Goal: Task Accomplishment & Management: Use online tool/utility

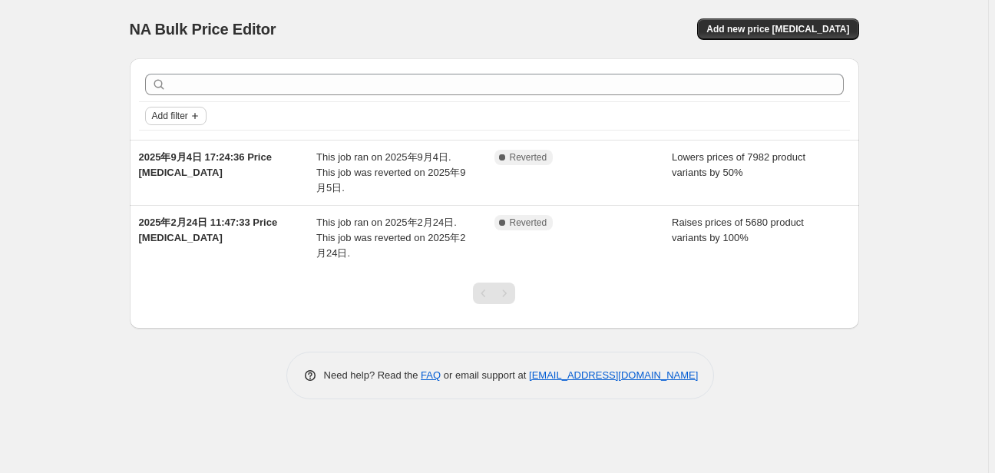
click at [160, 123] on button "Add filter" at bounding box center [175, 116] width 61 height 18
click at [187, 116] on span "Add filter" at bounding box center [170, 116] width 36 height 12
click at [200, 117] on icon "Add filter" at bounding box center [195, 116] width 12 height 12
click at [178, 144] on span "Job status" at bounding box center [176, 146] width 45 height 12
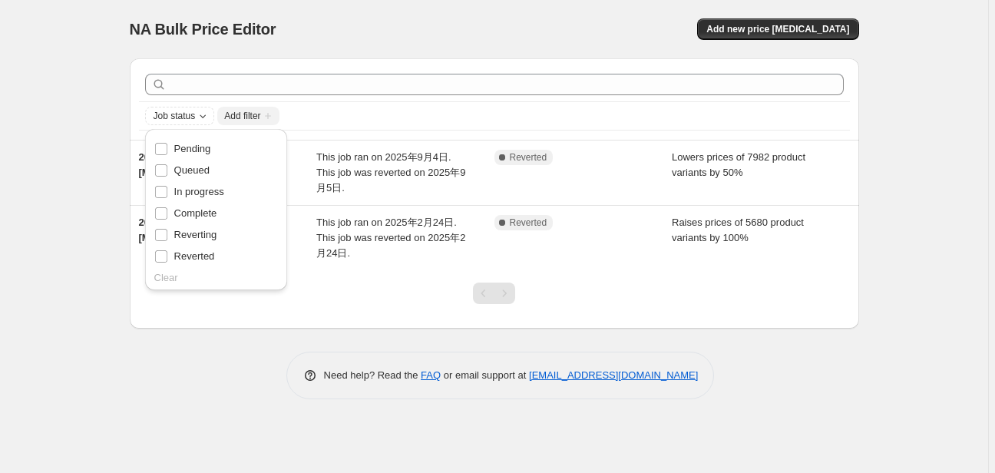
click at [522, 117] on div "Job status Add filter" at bounding box center [494, 116] width 699 height 18
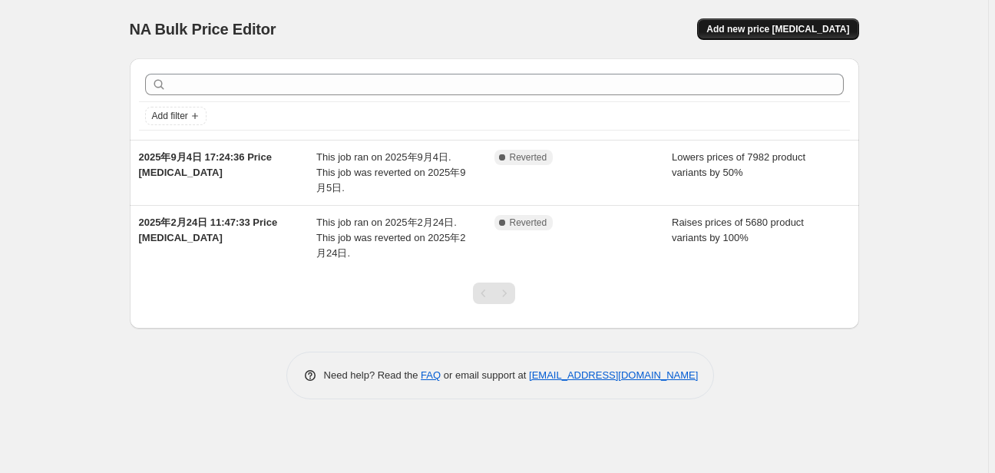
click at [743, 33] on span "Add new price [MEDICAL_DATA]" at bounding box center [777, 29] width 143 height 12
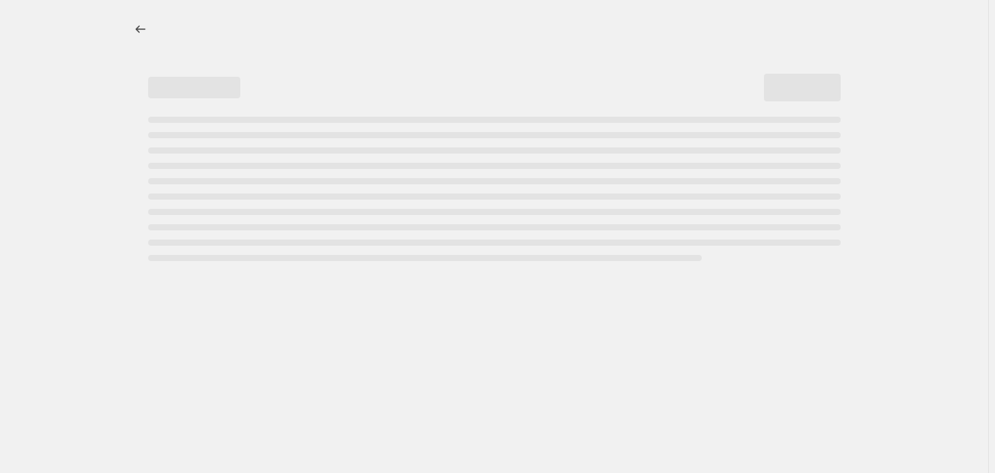
select select "percentage"
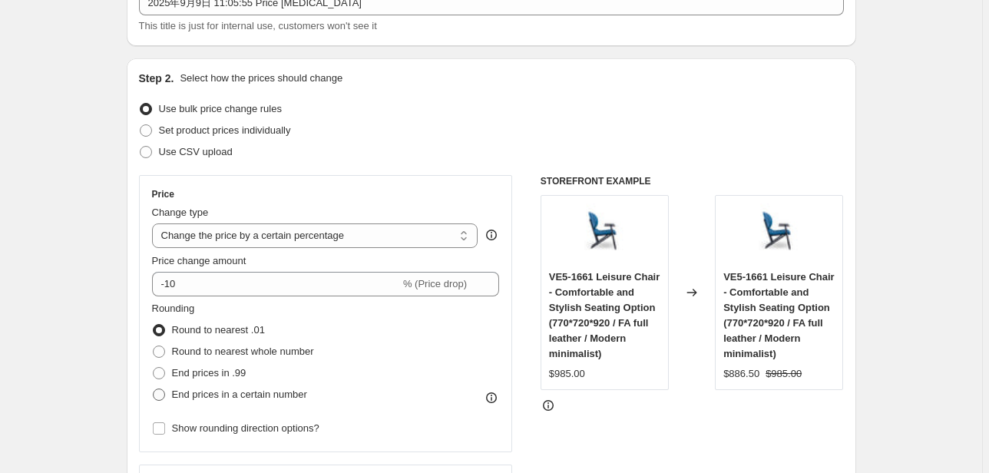
scroll to position [123, 0]
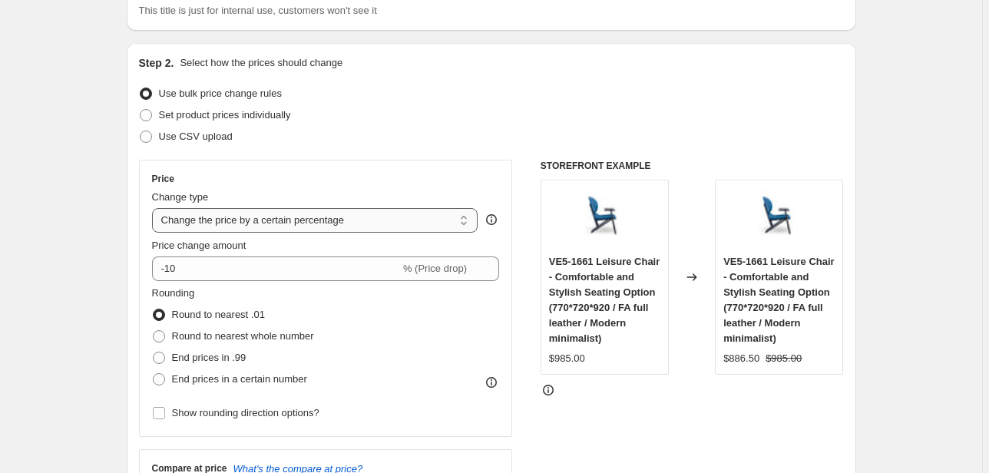
click at [388, 230] on select "Change the price to a certain amount Change the price by a certain amount Chang…" at bounding box center [315, 220] width 326 height 25
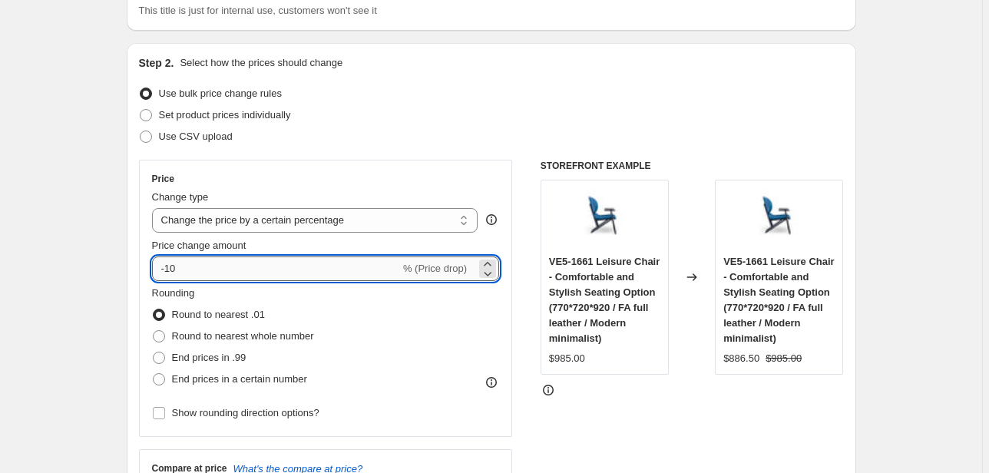
click at [256, 273] on input "-10" at bounding box center [276, 268] width 248 height 25
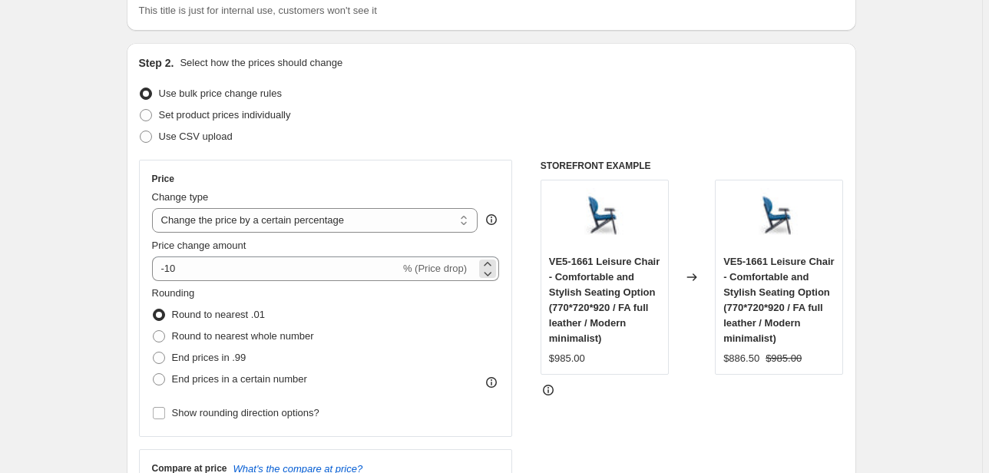
click at [470, 269] on div "-10 % (Price drop)" at bounding box center [326, 268] width 348 height 25
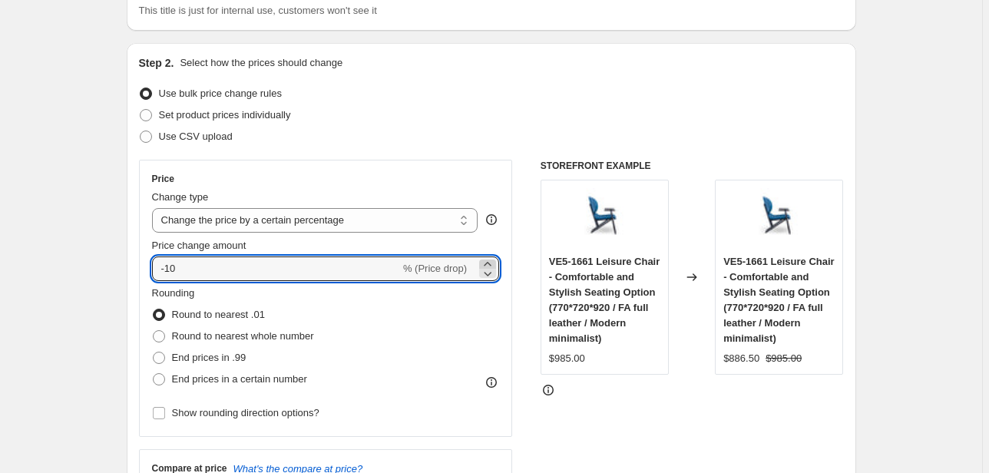
click at [489, 263] on icon at bounding box center [487, 264] width 7 height 4
type input "-9"
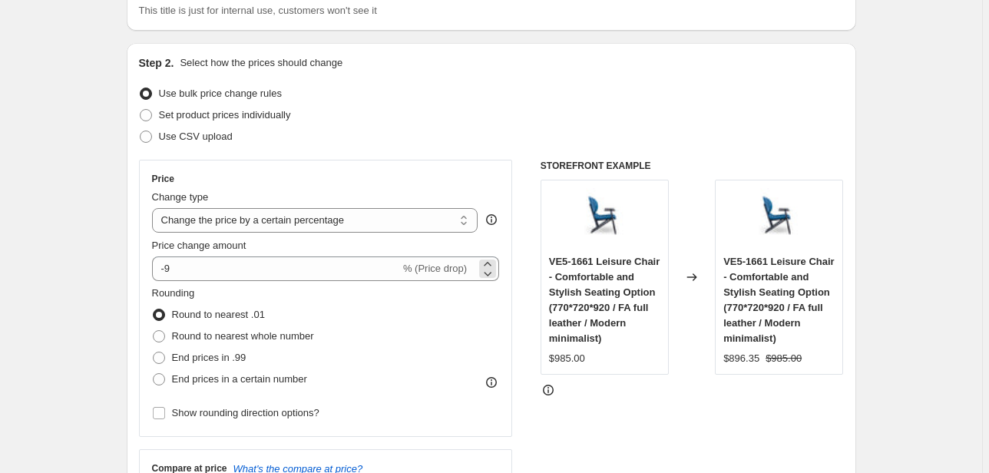
click at [438, 276] on div "-9 % (Price drop)" at bounding box center [326, 268] width 348 height 25
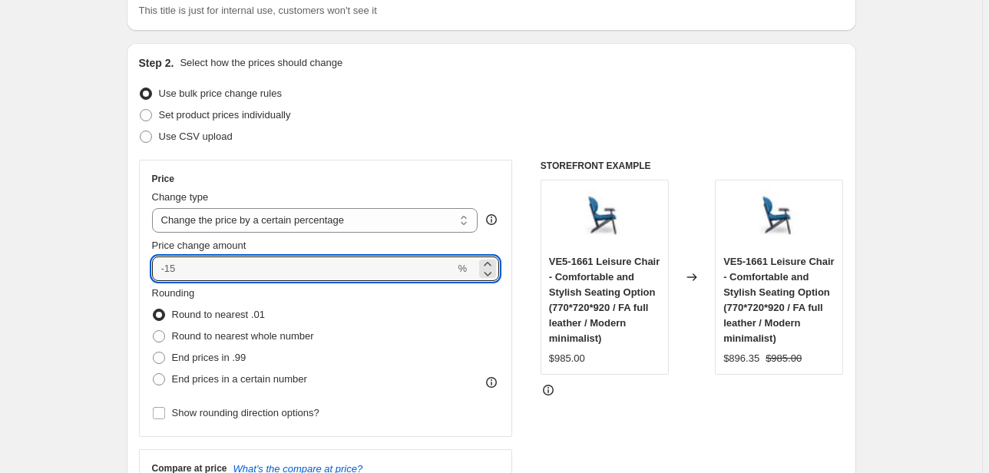
type input "0"
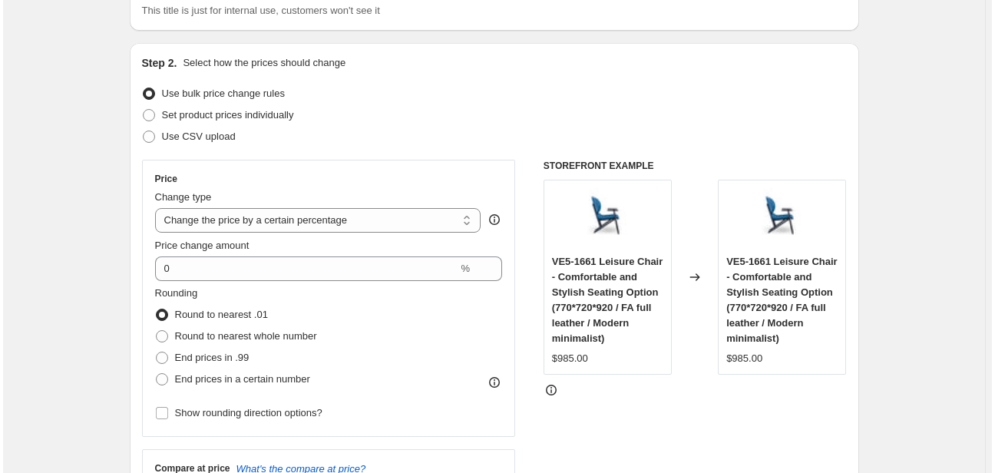
scroll to position [0, 0]
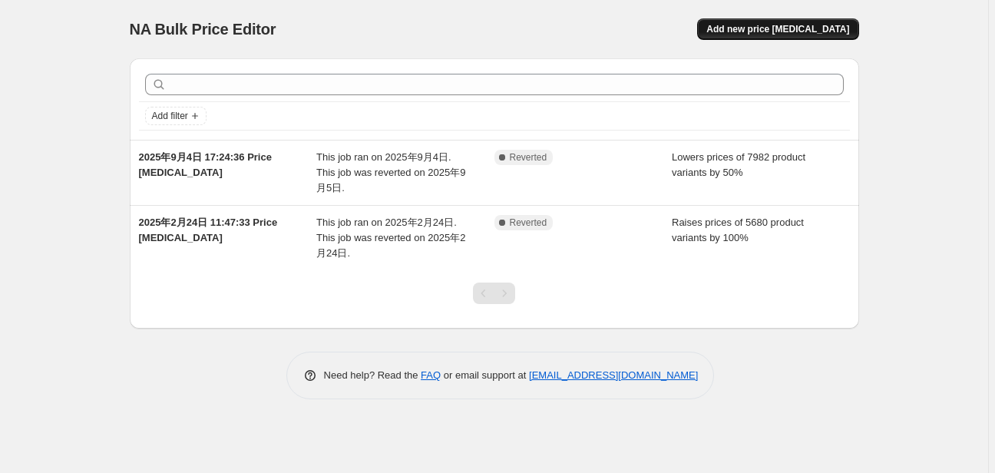
click at [740, 31] on span "Add new price [MEDICAL_DATA]" at bounding box center [777, 29] width 143 height 12
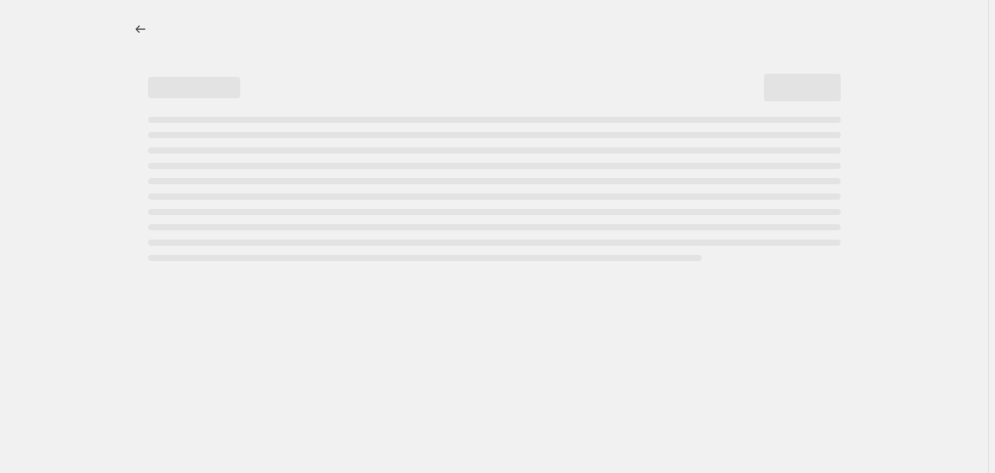
select select "percentage"
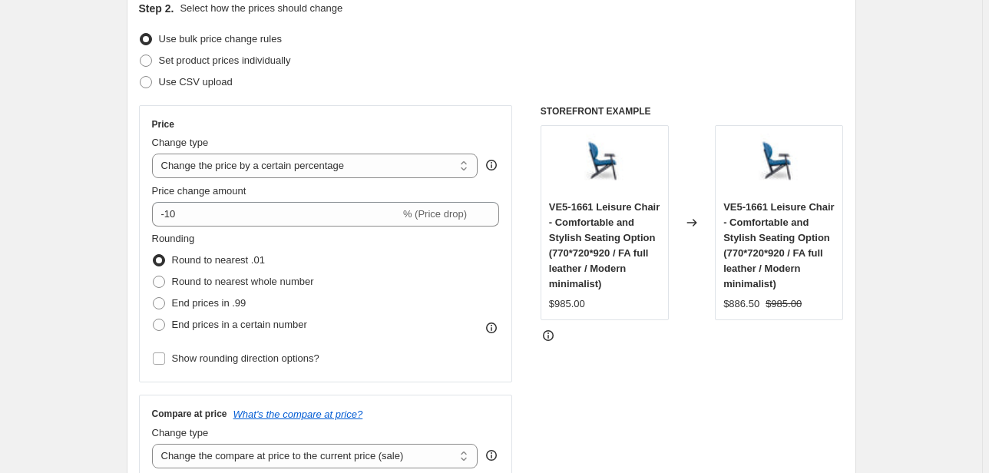
scroll to position [184, 0]
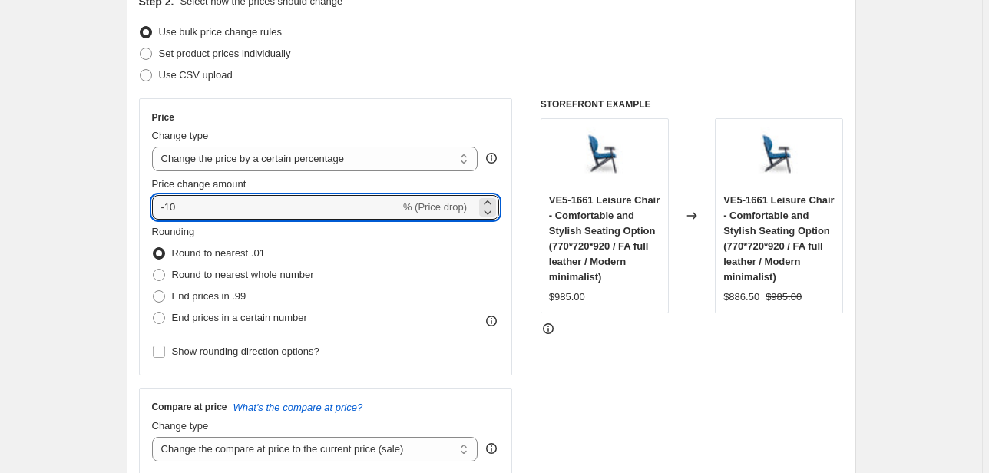
drag, startPoint x: 212, startPoint y: 210, endPoint x: 111, endPoint y: 210, distance: 101.3
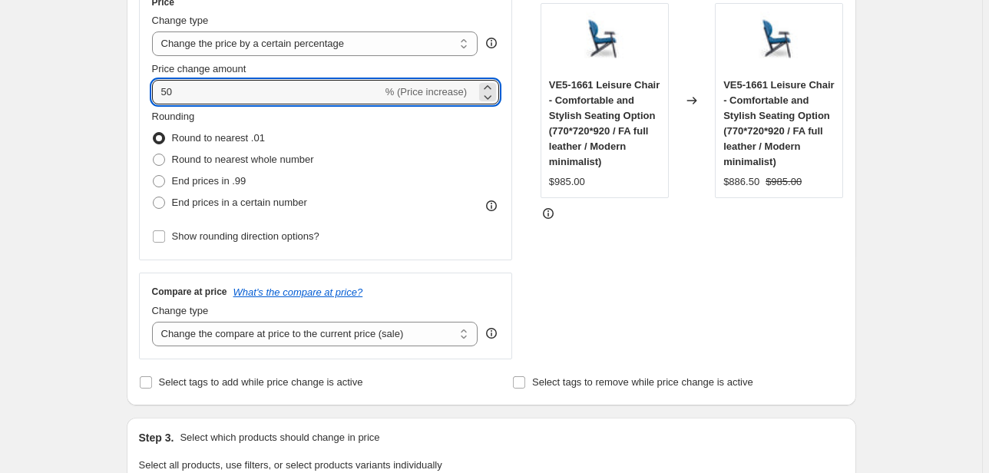
scroll to position [246, 0]
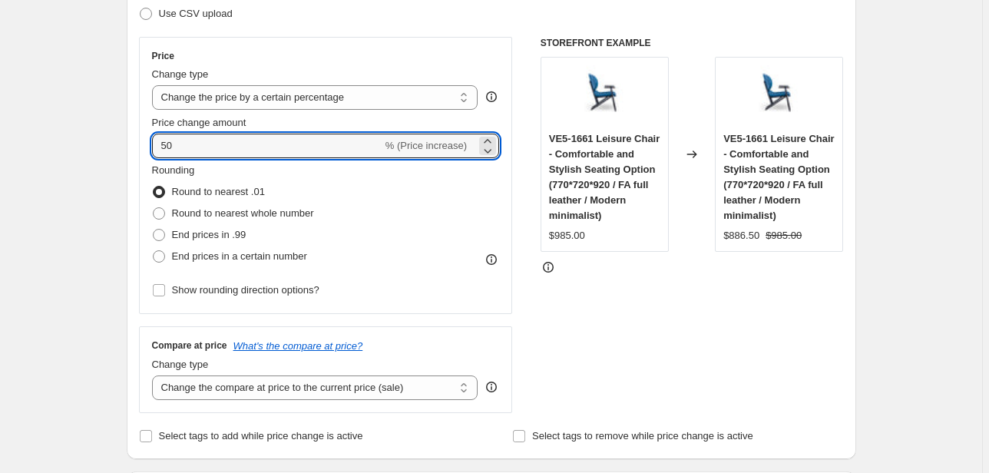
type input "50"
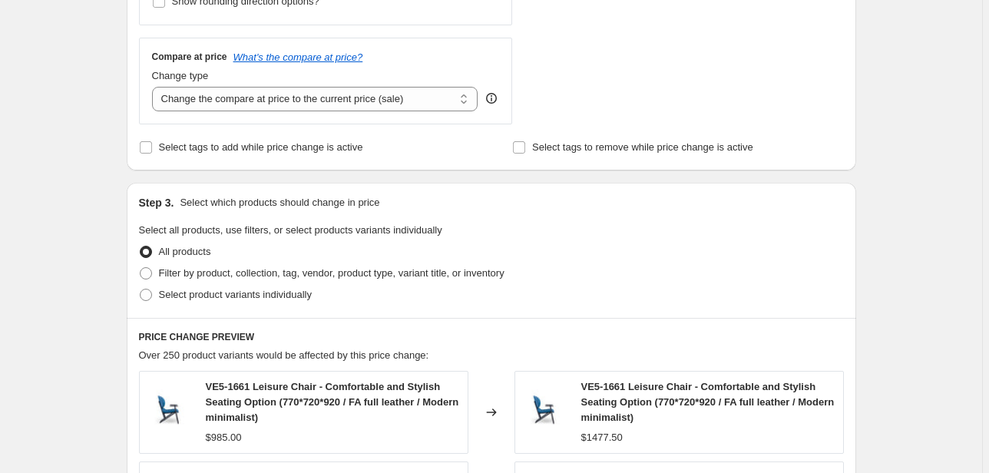
scroll to position [553, 0]
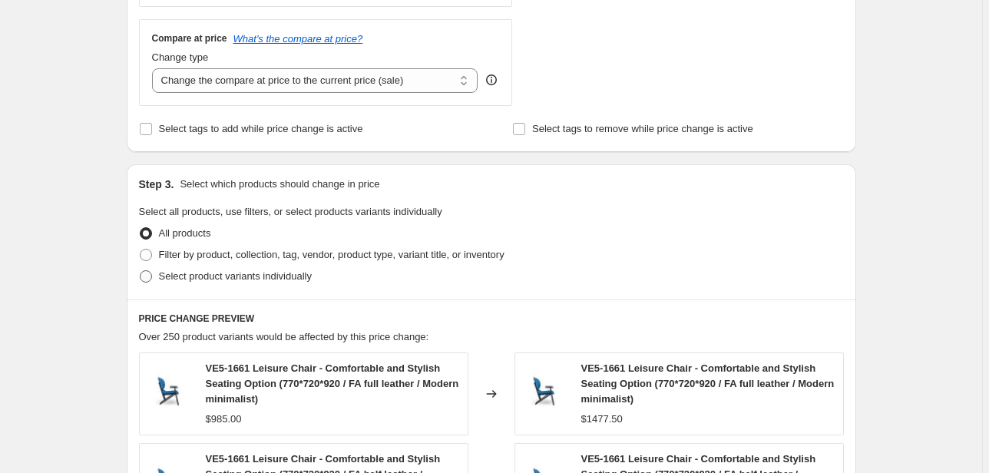
click at [157, 275] on label "Select product variants individually" at bounding box center [225, 276] width 173 height 21
click at [140, 271] on input "Select product variants individually" at bounding box center [140, 270] width 1 height 1
radio input "true"
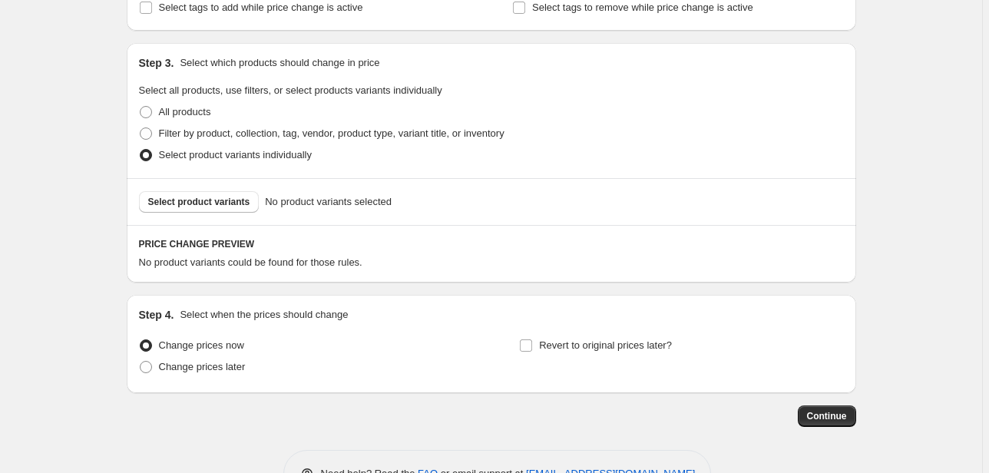
scroll to position [660, 0]
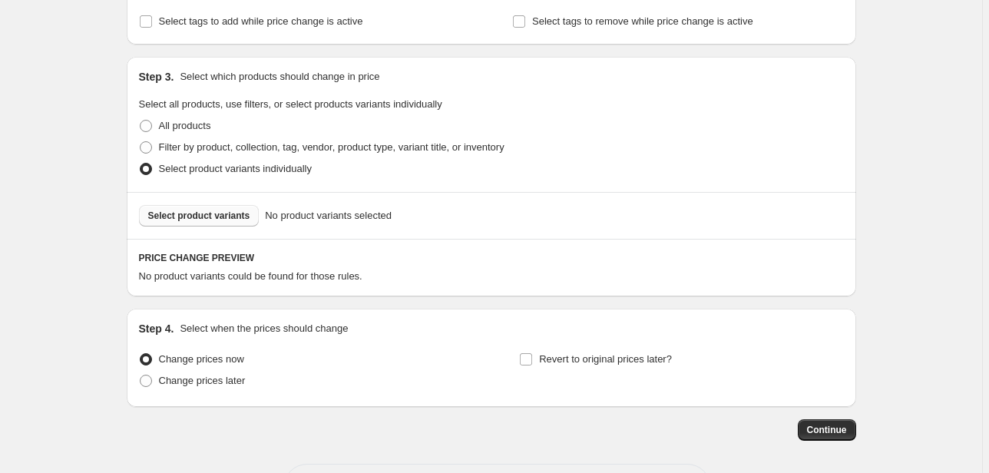
click at [166, 212] on span "Select product variants" at bounding box center [199, 216] width 102 height 12
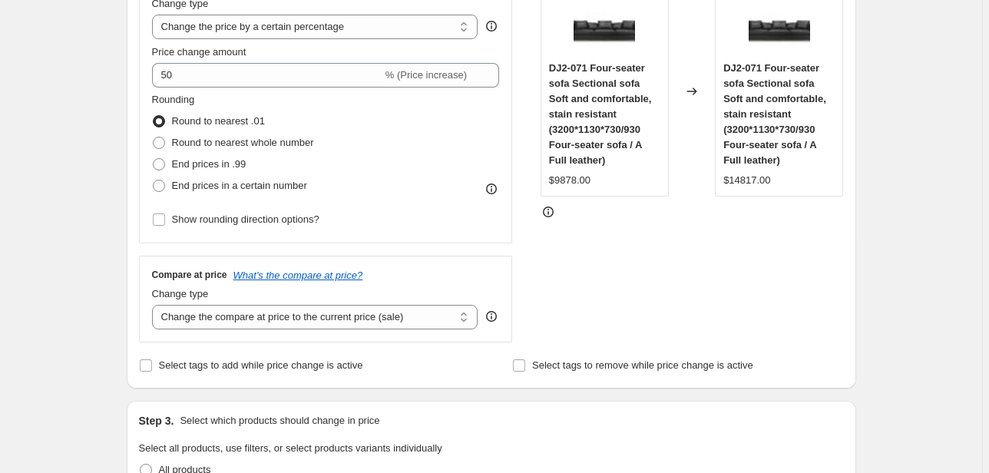
scroll to position [287, 0]
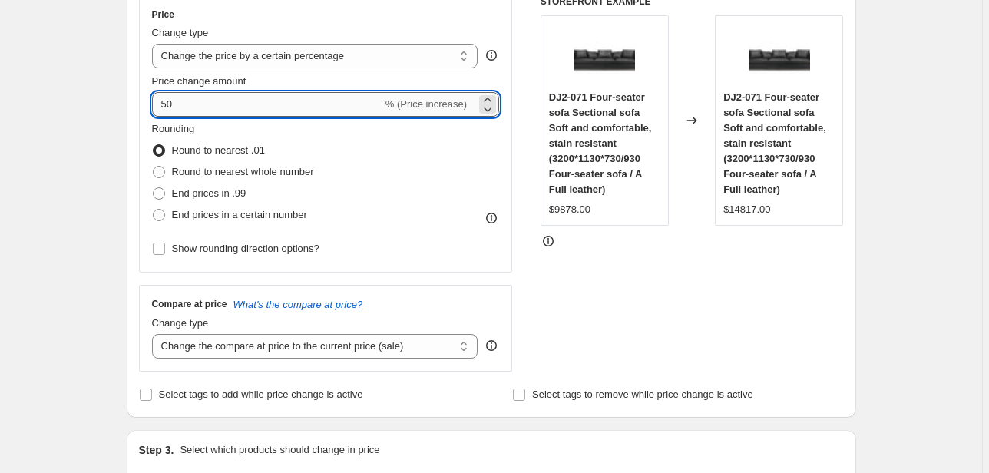
click at [202, 104] on input "50" at bounding box center [267, 104] width 230 height 25
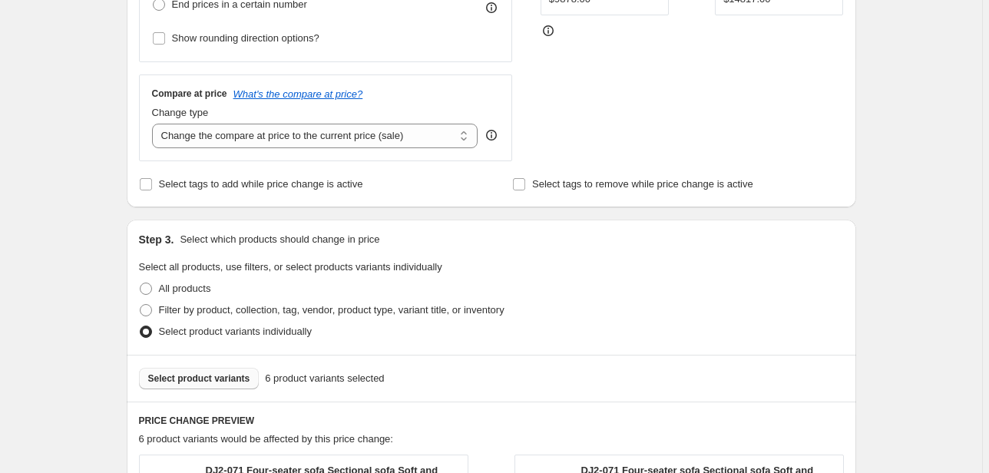
scroll to position [533, 0]
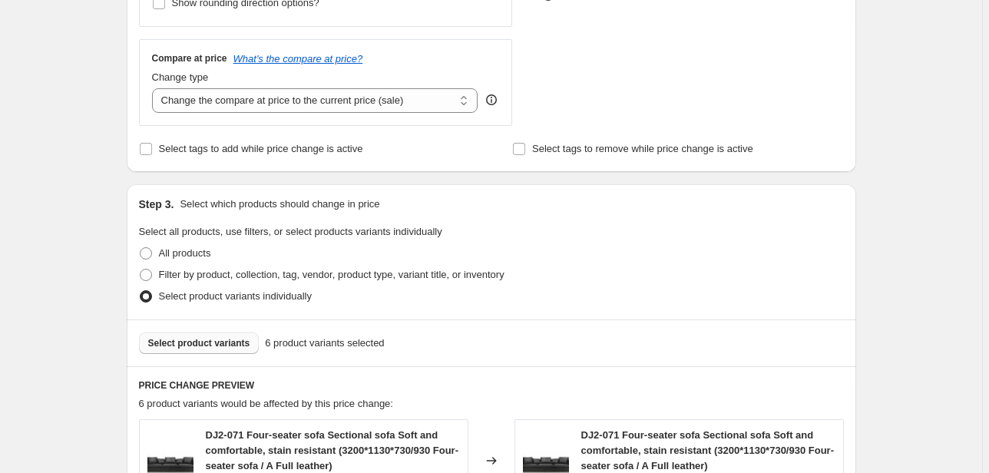
click at [170, 339] on span "Select product variants" at bounding box center [199, 343] width 102 height 12
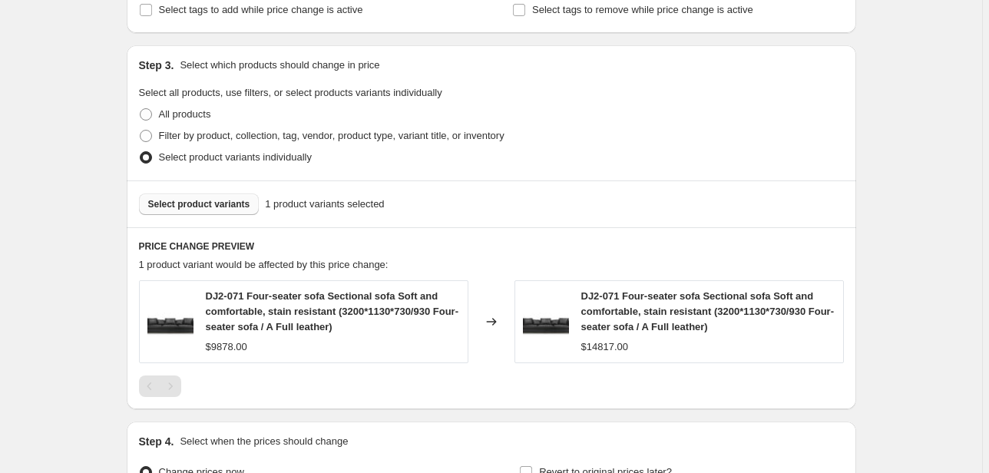
scroll to position [846, 0]
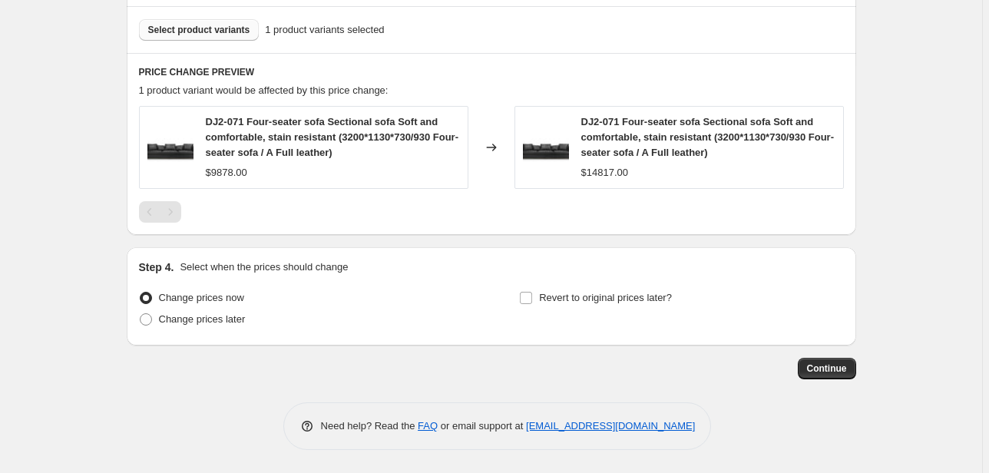
click at [204, 35] on span "Select product variants" at bounding box center [199, 30] width 102 height 12
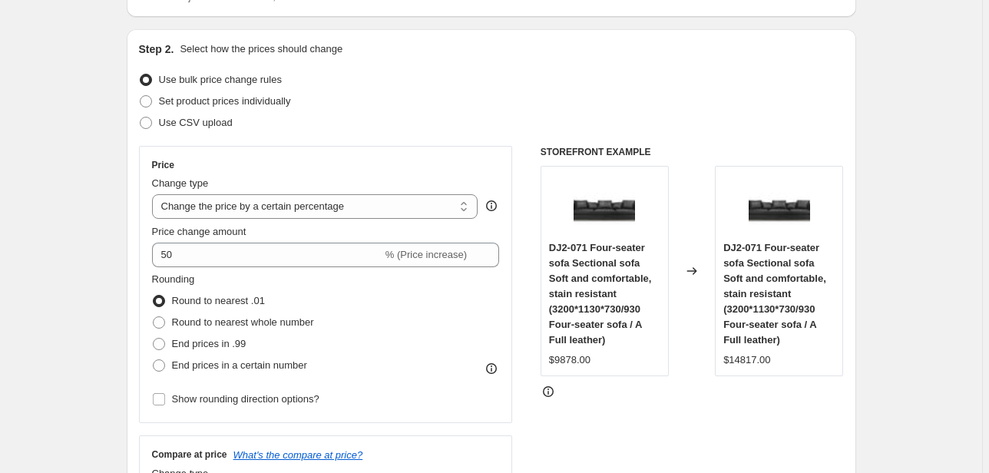
scroll to position [184, 0]
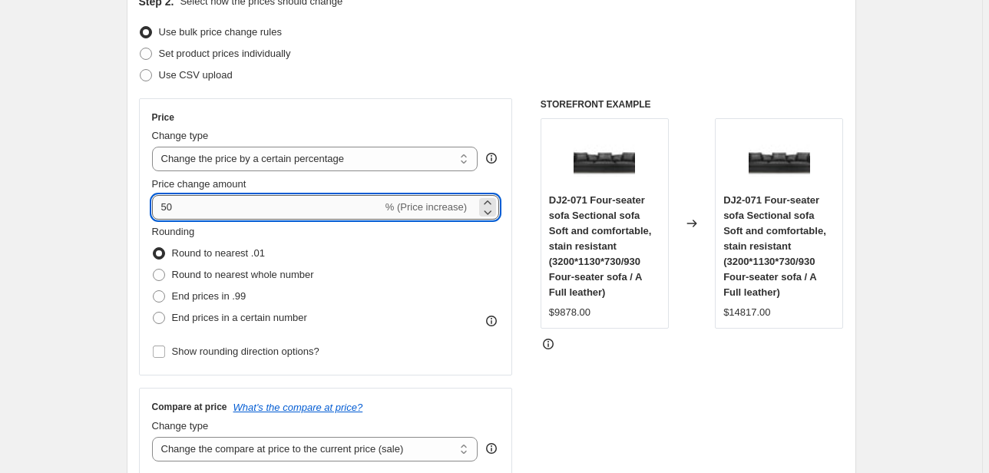
click at [193, 209] on input "50" at bounding box center [267, 207] width 230 height 25
type input "5"
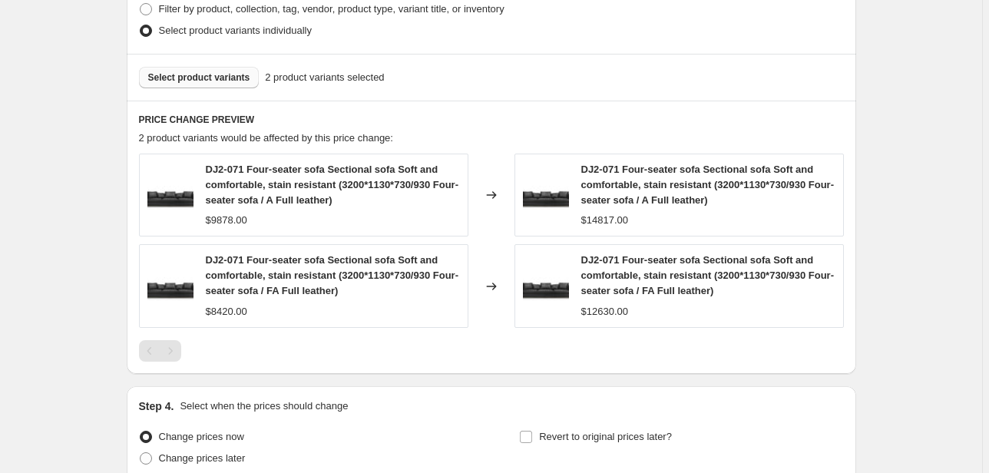
scroll to position [798, 0]
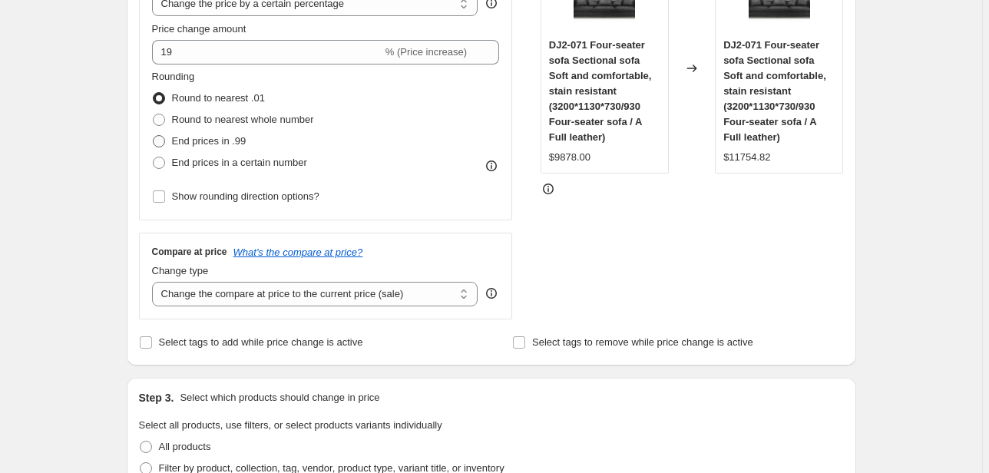
scroll to position [307, 0]
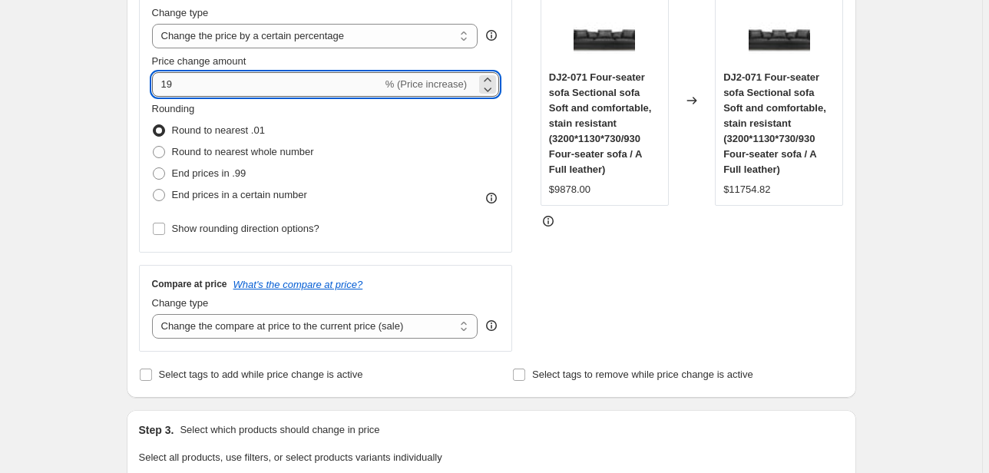
click at [199, 91] on input "19" at bounding box center [267, 84] width 230 height 25
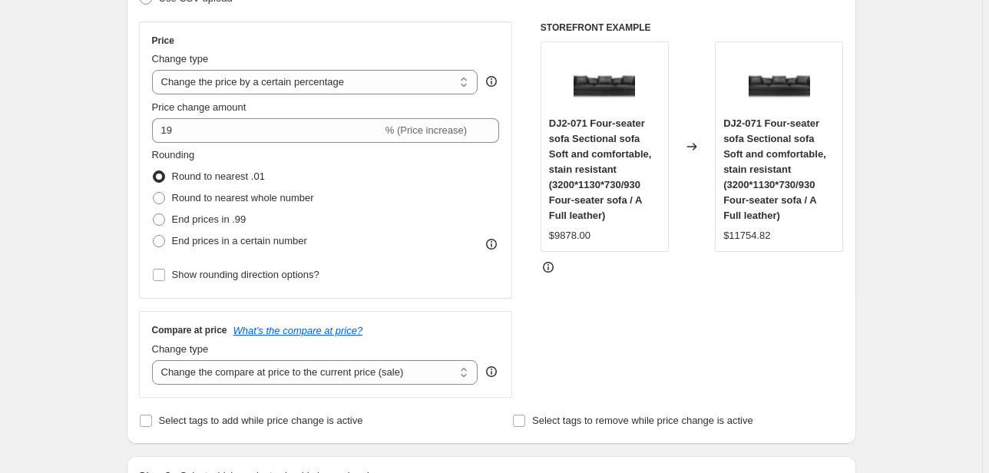
scroll to position [246, 0]
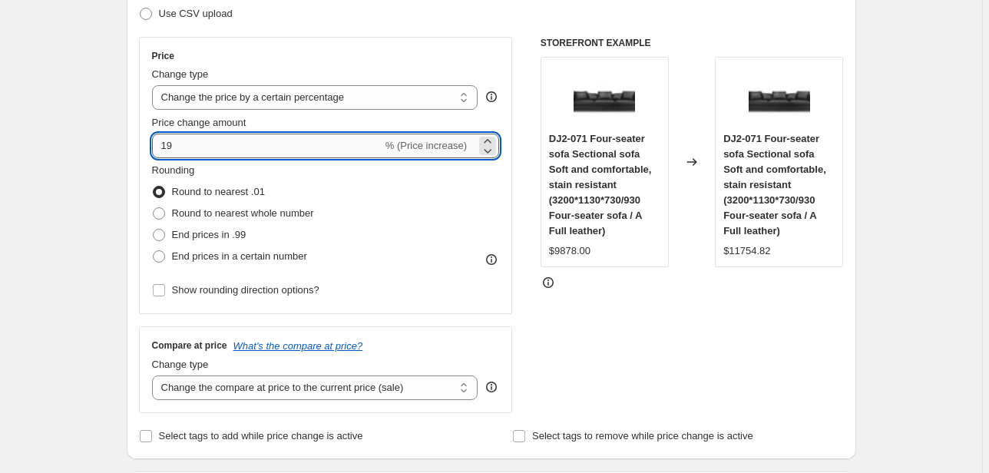
drag, startPoint x: 200, startPoint y: 153, endPoint x: 166, endPoint y: 150, distance: 33.9
click at [166, 150] on input "19" at bounding box center [267, 146] width 230 height 25
click at [160, 144] on input "93" at bounding box center [267, 146] width 230 height 25
click at [937, 153] on div "Create new price change job. This page is ready Create new price change job Dra…" at bounding box center [491, 459] width 982 height 1410
click at [214, 135] on input "93" at bounding box center [267, 146] width 230 height 25
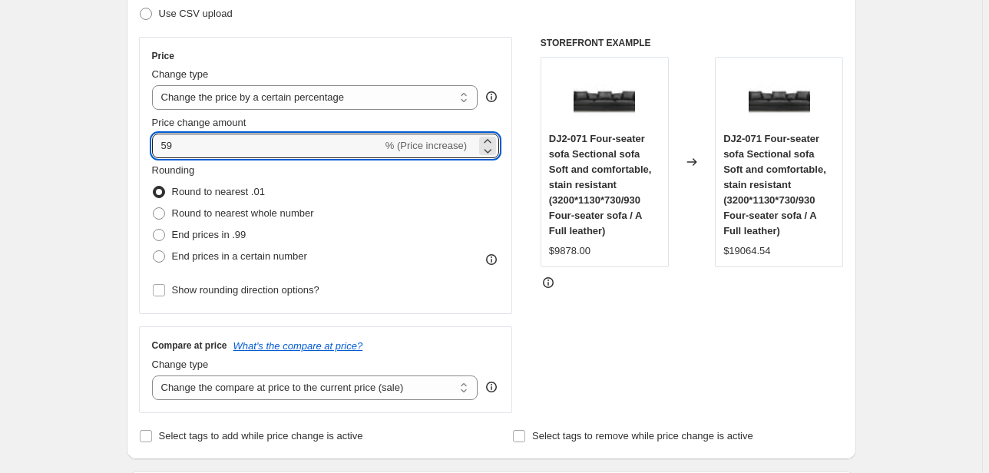
drag, startPoint x: 205, startPoint y: 146, endPoint x: 138, endPoint y: 146, distance: 66.8
click at [141, 146] on div "Price Change type Change the price to a certain amount Change the price by a ce…" at bounding box center [326, 175] width 374 height 277
click at [901, 188] on div "Create new price change job. This page is ready Create new price change job Dra…" at bounding box center [491, 459] width 982 height 1410
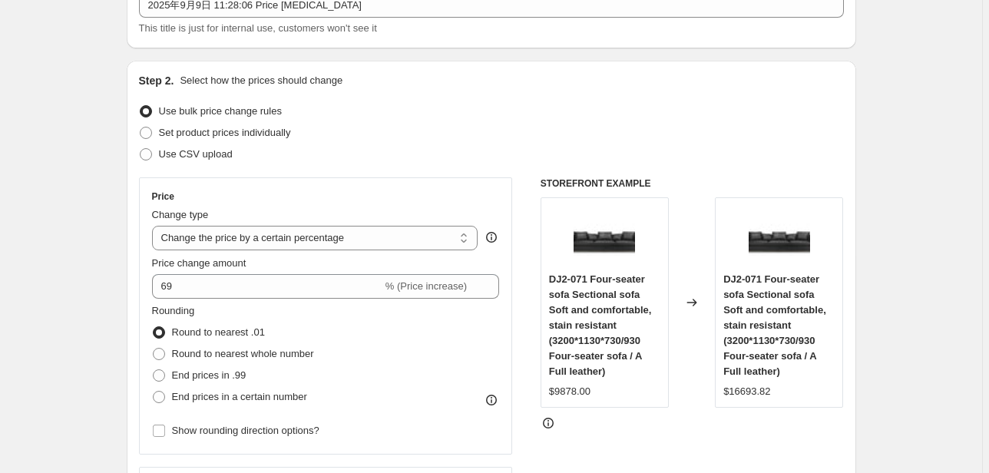
scroll to position [184, 0]
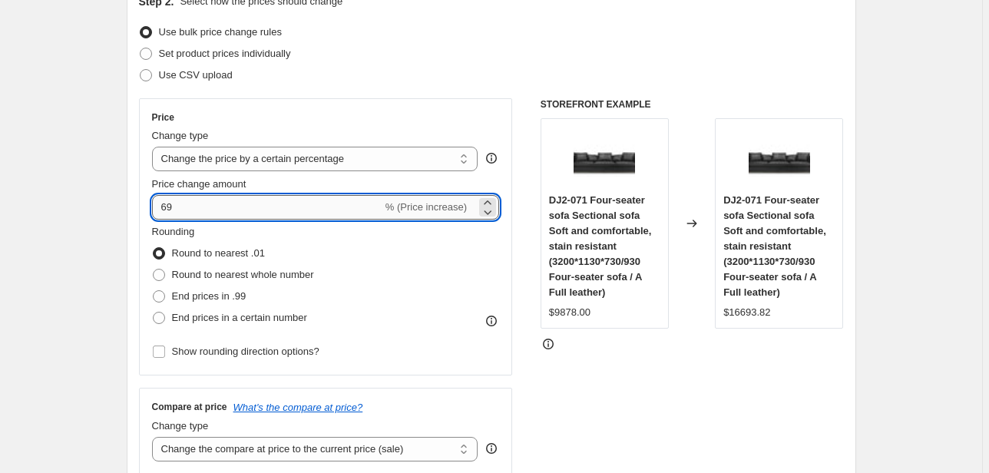
click at [192, 215] on input "69" at bounding box center [267, 207] width 230 height 25
type input "6"
click at [192, 215] on input "Price change amount" at bounding box center [303, 207] width 303 height 25
click at [190, 206] on input "Price change amount" at bounding box center [303, 207] width 303 height 25
click at [488, 207] on icon at bounding box center [487, 211] width 15 height 15
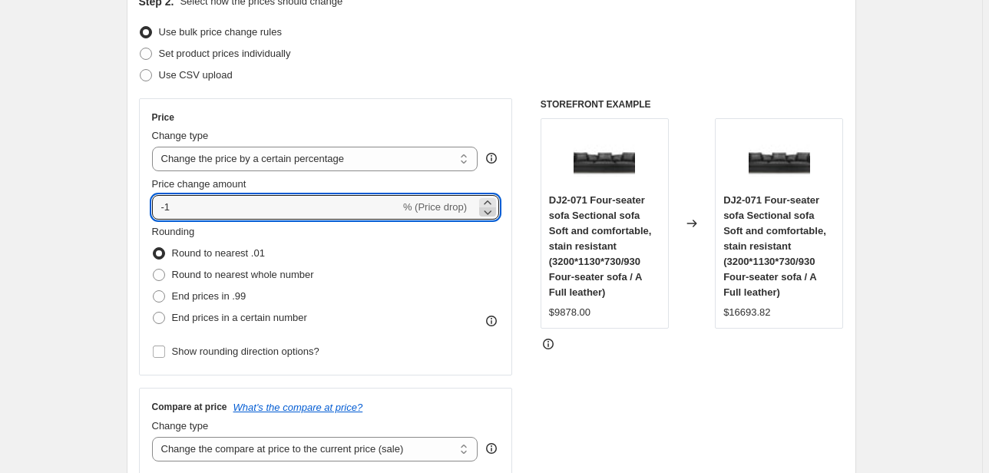
click at [488, 207] on icon at bounding box center [487, 211] width 15 height 15
click at [489, 197] on icon at bounding box center [487, 202] width 15 height 15
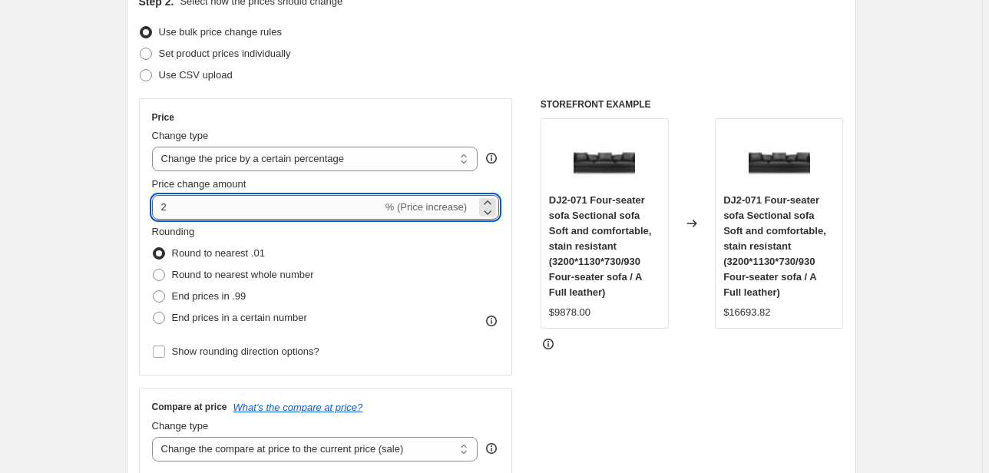
click at [330, 206] on input "2" at bounding box center [267, 207] width 230 height 25
click at [188, 203] on input "2" at bounding box center [267, 207] width 230 height 25
click at [336, 203] on input "2" at bounding box center [267, 207] width 230 height 25
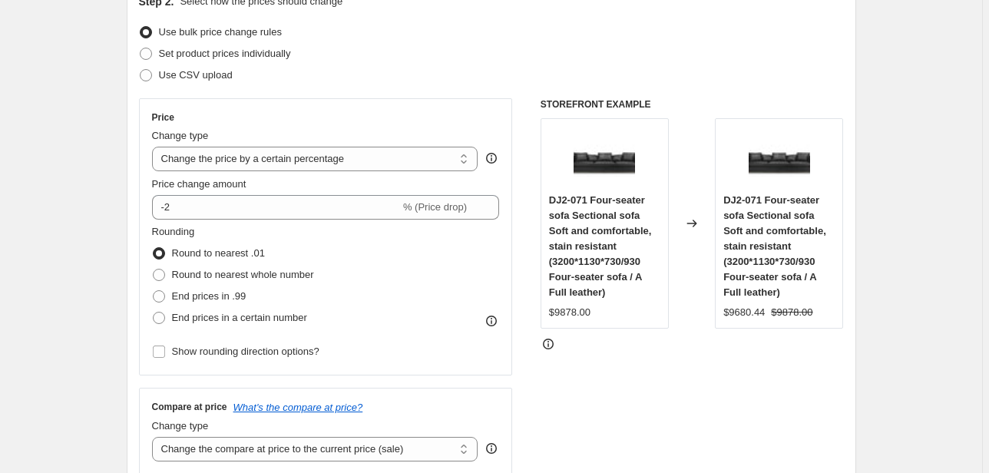
click at [726, 353] on div "STOREFRONT EXAMPLE DJ2-071 Four-seater sofa Sectional sofa Soft and comfortable…" at bounding box center [691, 286] width 303 height 376
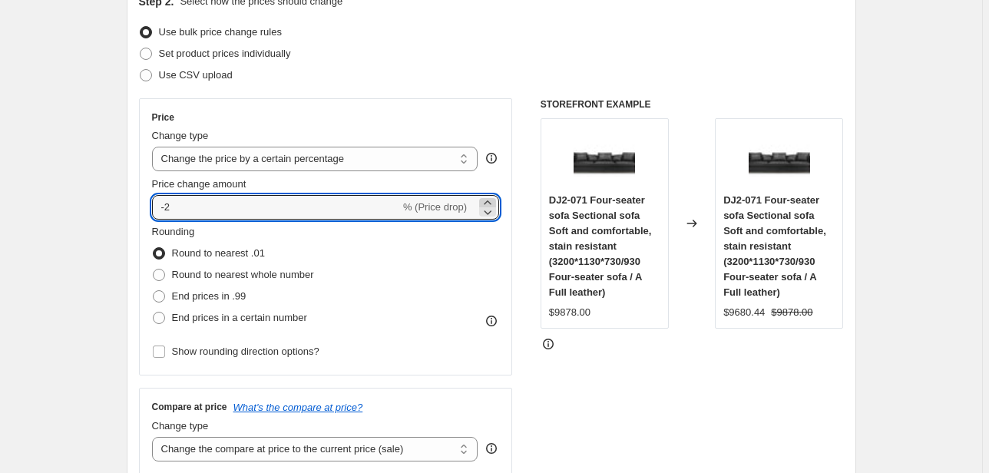
click at [488, 203] on icon at bounding box center [487, 202] width 7 height 4
click at [489, 204] on icon at bounding box center [487, 211] width 15 height 15
click at [492, 200] on icon at bounding box center [487, 202] width 15 height 15
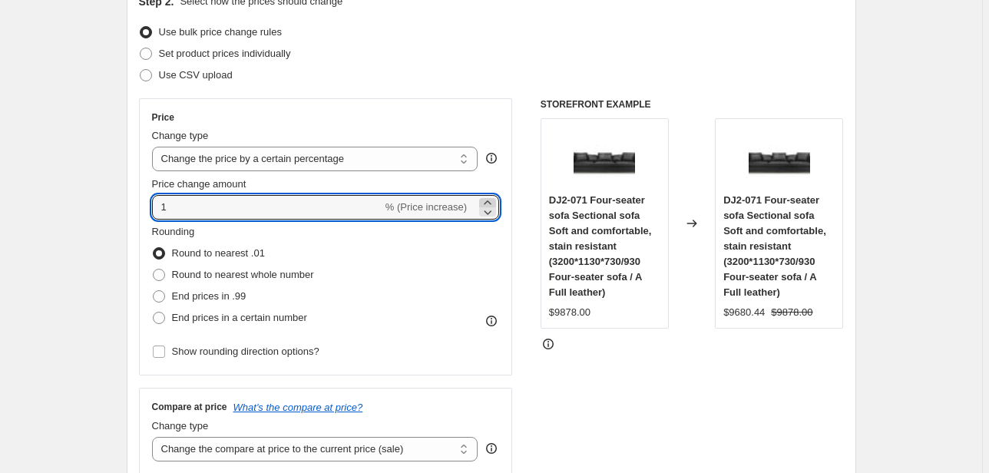
click at [492, 200] on icon at bounding box center [487, 202] width 15 height 15
type input "5"
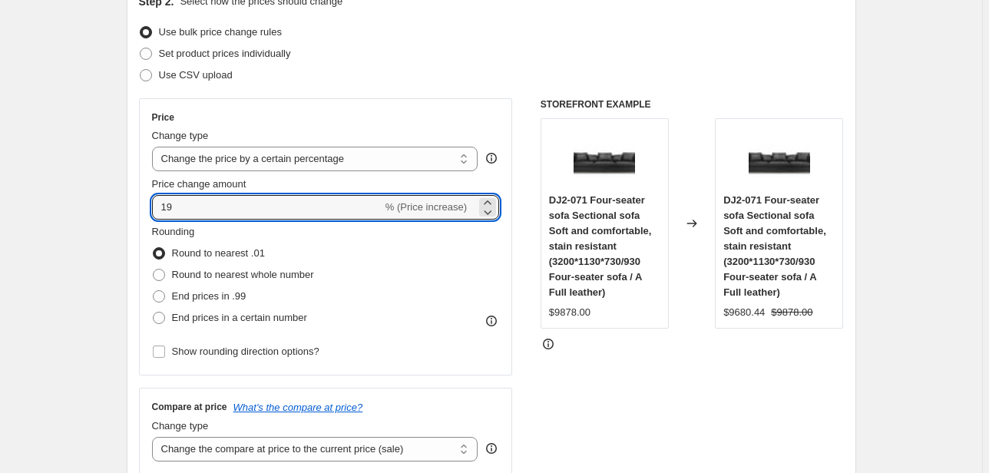
click at [684, 374] on div "STOREFRONT EXAMPLE DJ2-071 Four-seater sofa Sectional sofa Soft and comfortable…" at bounding box center [691, 286] width 303 height 376
click at [193, 199] on input "19" at bounding box center [267, 207] width 230 height 25
click at [760, 371] on div "STOREFRONT EXAMPLE DJ2-071 Four-seater sofa Sectional sofa Soft and comfortable…" at bounding box center [691, 286] width 303 height 376
click at [185, 210] on input "15" at bounding box center [267, 207] width 230 height 25
click at [752, 402] on div "STOREFRONT EXAMPLE DJ2-071 Four-seater sofa Sectional sofa Soft and comfortable…" at bounding box center [691, 286] width 303 height 376
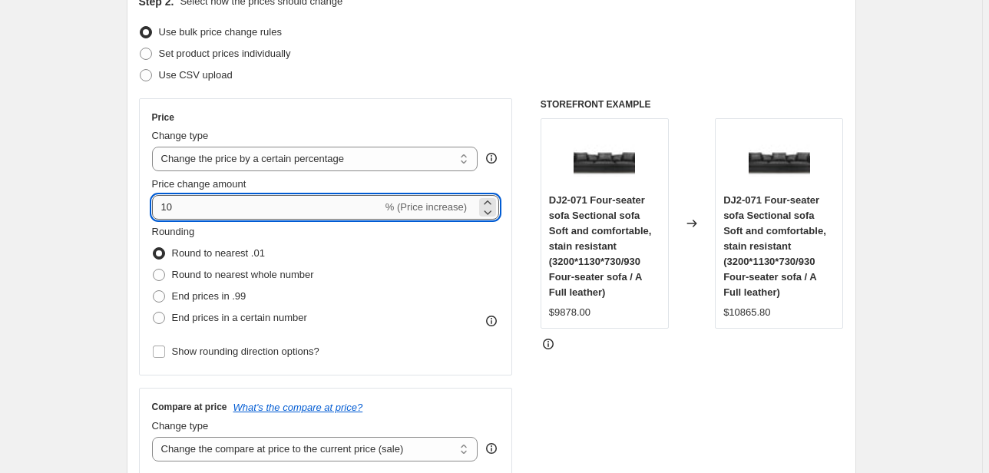
click at [190, 200] on input "10" at bounding box center [267, 207] width 230 height 25
type input "1"
type input "9"
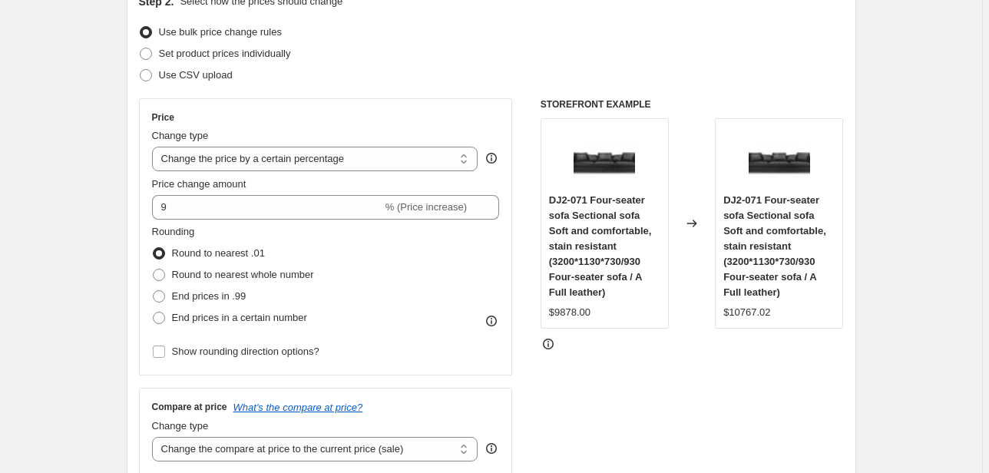
click at [764, 393] on div "STOREFRONT EXAMPLE DJ2-071 Four-seater sofa Sectional sofa Soft and comfortable…" at bounding box center [691, 286] width 303 height 376
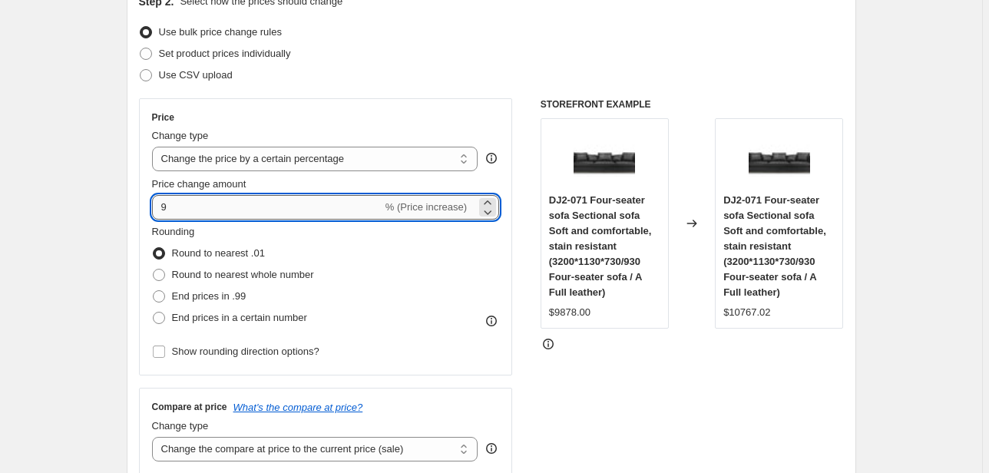
click at [184, 210] on input "9" at bounding box center [267, 207] width 230 height 25
type input "8"
click at [789, 380] on div "STOREFRONT EXAMPLE DJ2-071 Four-seater sofa Sectional sofa Soft and comfortable…" at bounding box center [691, 286] width 303 height 376
click at [189, 215] on input "8" at bounding box center [267, 207] width 230 height 25
type input "7"
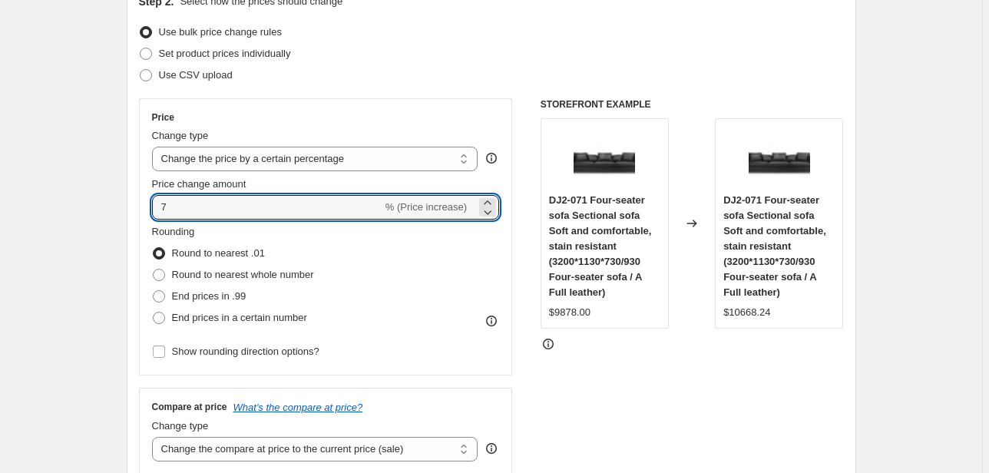
click at [692, 390] on div "STOREFRONT EXAMPLE DJ2-071 Four-seater sofa Sectional sofa Soft and comfortable…" at bounding box center [691, 286] width 303 height 376
click at [192, 212] on input "7" at bounding box center [267, 207] width 230 height 25
click at [653, 369] on div "STOREFRONT EXAMPLE DJ2-071 Four-seater sofa Sectional sofa Soft and comfortable…" at bounding box center [691, 286] width 303 height 376
click at [226, 203] on input "8.5" at bounding box center [267, 207] width 230 height 25
click at [653, 424] on div "STOREFRONT EXAMPLE DJ2-071 Four-seater sofa Sectional sofa Soft and comfortable…" at bounding box center [691, 286] width 303 height 376
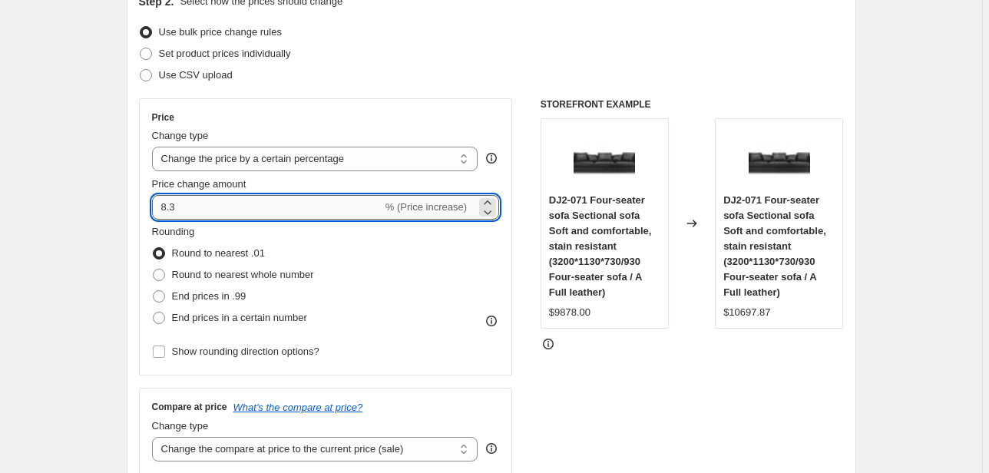
click at [190, 206] on input "8.3" at bounding box center [267, 207] width 230 height 25
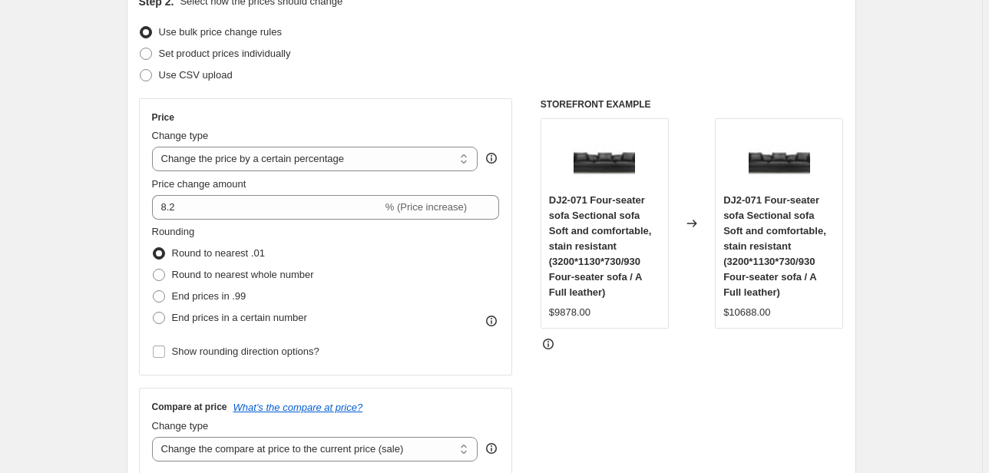
click at [679, 355] on div "STOREFRONT EXAMPLE DJ2-071 Four-seater sofa Sectional sofa Soft and comfortable…" at bounding box center [691, 286] width 303 height 376
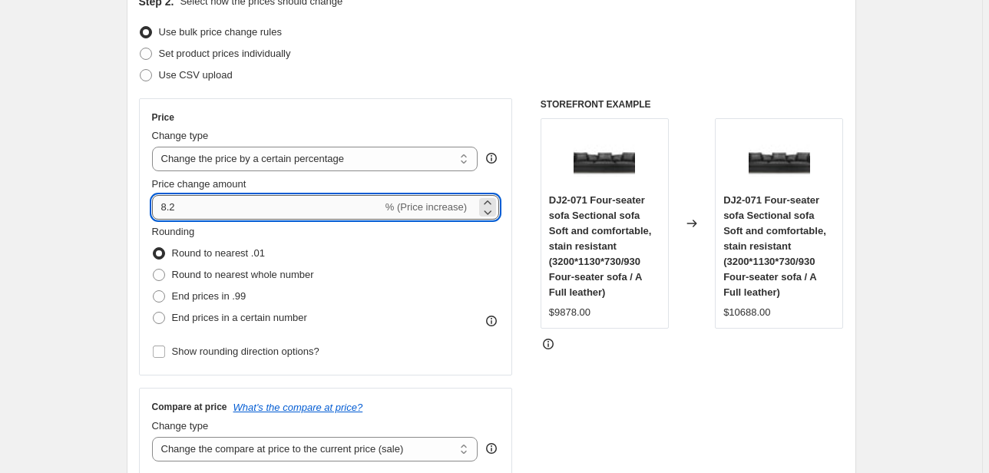
click at [223, 210] on input "8.2" at bounding box center [267, 207] width 230 height 25
click at [732, 404] on div "STOREFRONT EXAMPLE DJ2-071 Four-seater sofa Sectional sofa Soft and comfortable…" at bounding box center [691, 286] width 303 height 376
click at [215, 217] on input "8.1" at bounding box center [267, 207] width 230 height 25
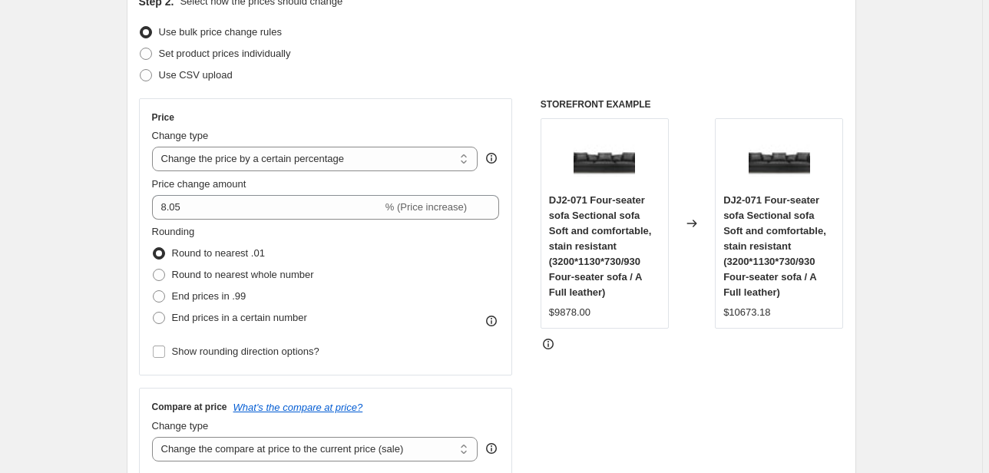
click at [617, 378] on div "STOREFRONT EXAMPLE DJ2-071 Four-seater sofa Sectional sofa Soft and comfortable…" at bounding box center [691, 286] width 303 height 376
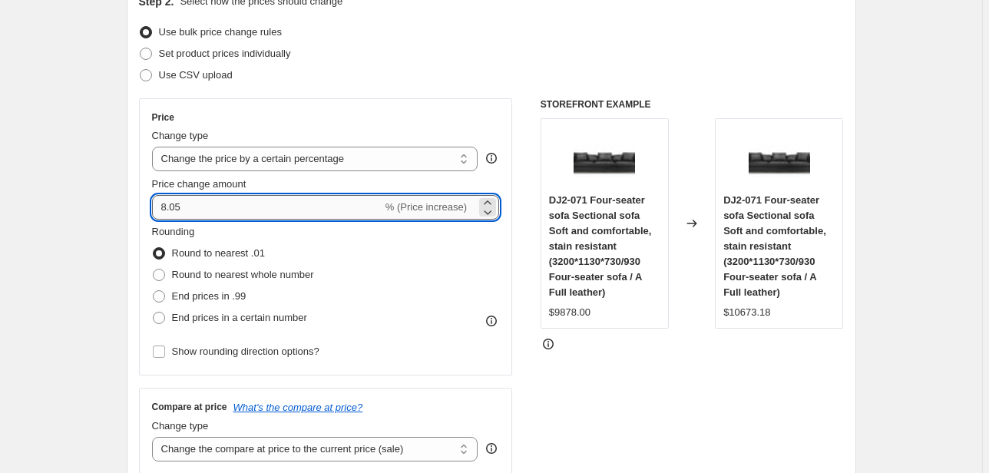
click at [240, 207] on input "8.05" at bounding box center [267, 207] width 230 height 25
type input "8"
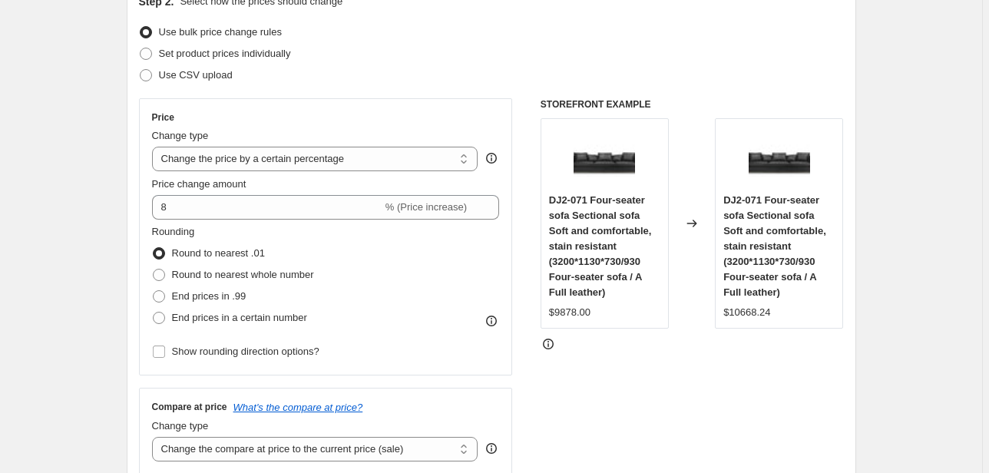
click at [593, 401] on div "STOREFRONT EXAMPLE DJ2-071 Four-seater sofa Sectional sofa Soft and comfortable…" at bounding box center [691, 286] width 303 height 376
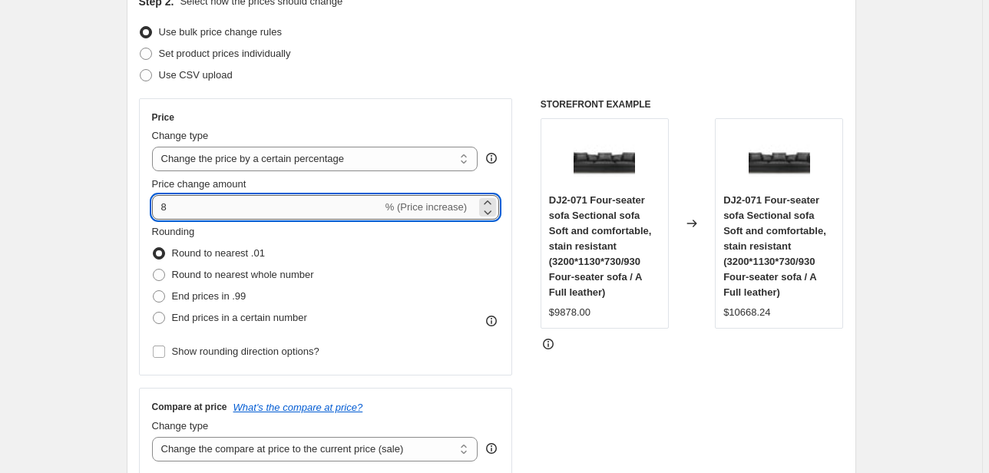
click at [210, 212] on input "8" at bounding box center [267, 207] width 230 height 25
click at [623, 372] on div "STOREFRONT EXAMPLE DJ2-071 Four-seater sofa Sectional sofa Soft and comfortable…" at bounding box center [691, 286] width 303 height 376
click at [237, 206] on input "7.8" at bounding box center [267, 207] width 230 height 25
click at [665, 352] on div "STOREFRONT EXAMPLE DJ2-071 Four-seater sofa Sectional sofa Soft and comfortable…" at bounding box center [691, 286] width 303 height 376
click at [209, 206] on input "7.5" at bounding box center [267, 207] width 230 height 25
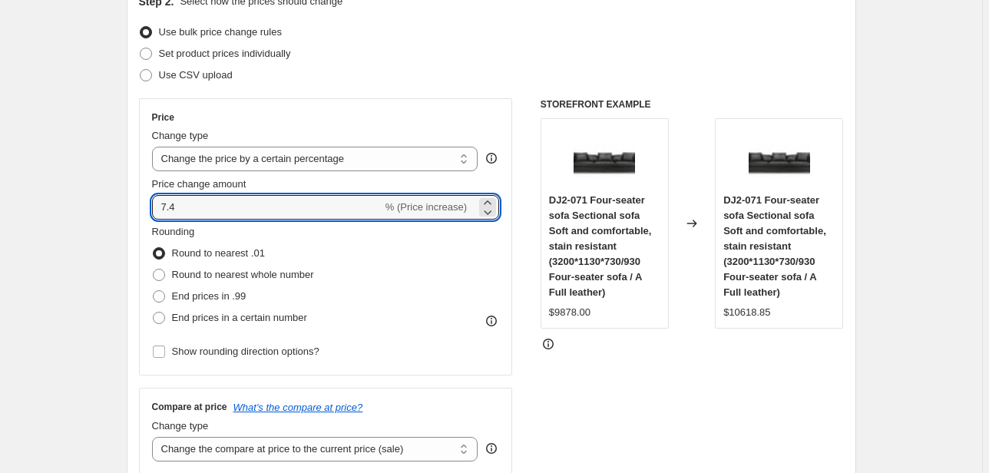
click at [670, 381] on div "STOREFRONT EXAMPLE DJ2-071 Four-seater sofa Sectional sofa Soft and comfortable…" at bounding box center [691, 286] width 303 height 376
click at [218, 196] on input "7.4" at bounding box center [267, 207] width 230 height 25
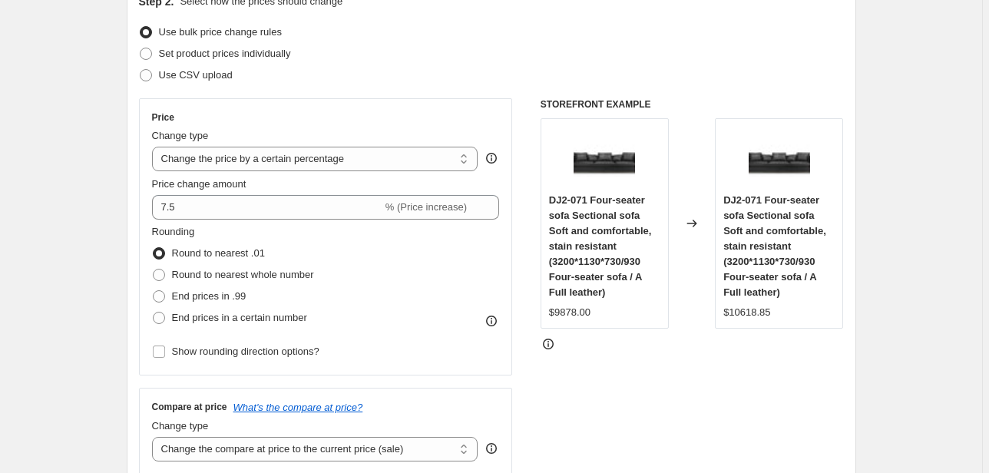
click at [667, 393] on div "STOREFRONT EXAMPLE DJ2-071 Four-seater sofa Sectional sofa Soft and comfortable…" at bounding box center [691, 286] width 303 height 376
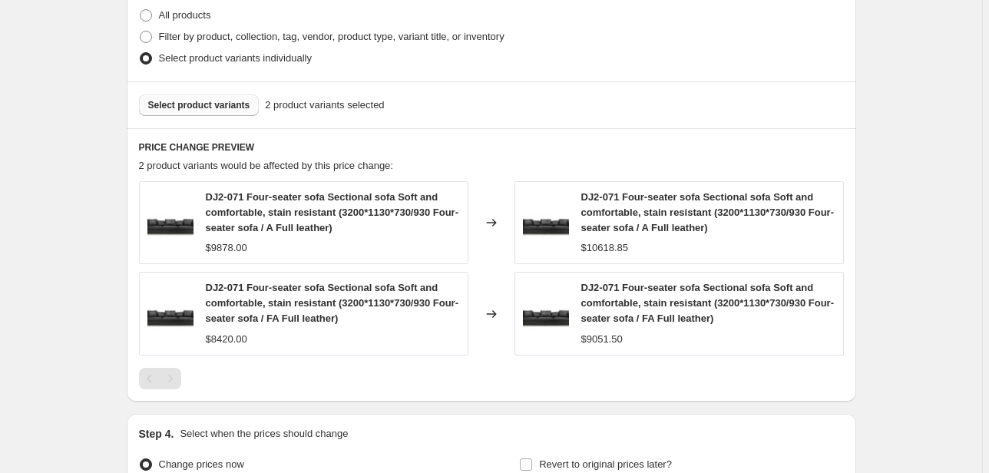
scroll to position [798, 0]
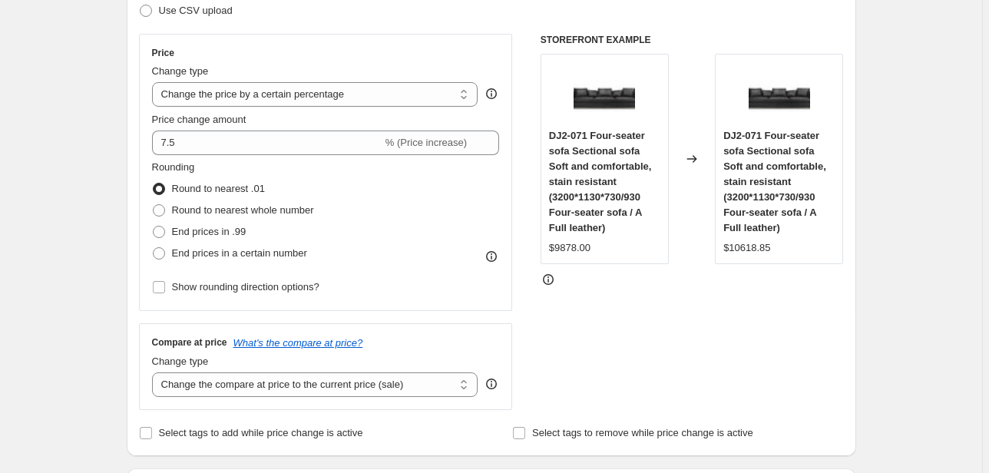
scroll to position [369, 0]
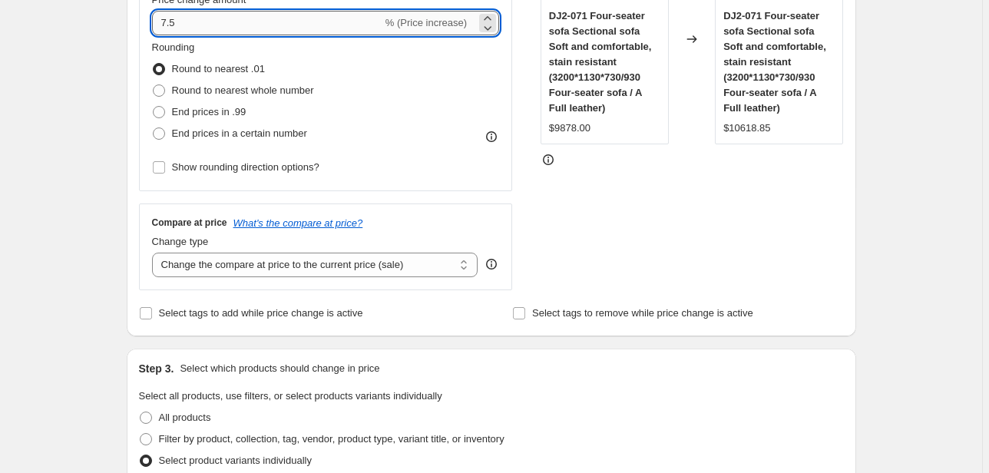
click at [197, 28] on input "7.5" at bounding box center [267, 23] width 230 height 25
click at [720, 187] on div "STOREFRONT EXAMPLE DJ2-071 Four-seater sofa Sectional sofa Soft and comfortable…" at bounding box center [691, 102] width 303 height 376
click at [212, 25] on input "7.49" at bounding box center [267, 23] width 230 height 25
click at [716, 202] on div "STOREFRONT EXAMPLE DJ2-071 Four-seater sofa Sectional sofa Soft and comfortable…" at bounding box center [691, 102] width 303 height 376
click at [246, 31] on input "7.48" at bounding box center [267, 23] width 230 height 25
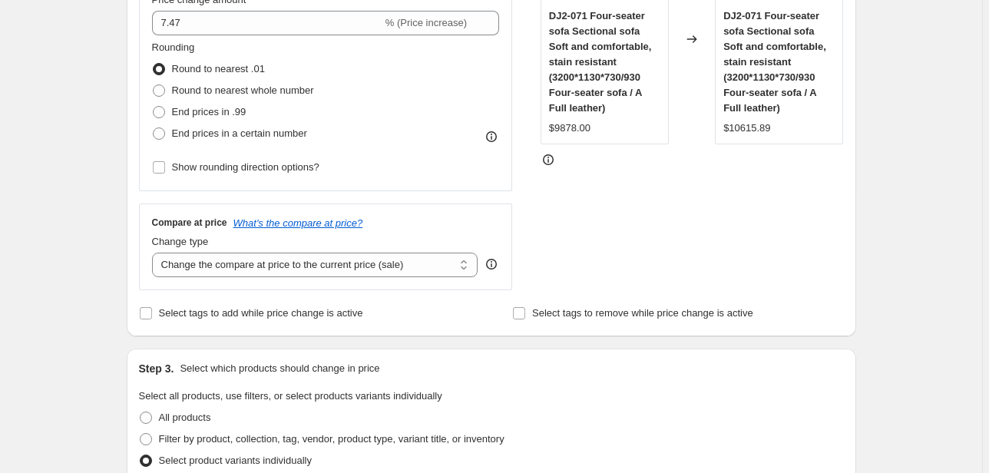
click at [808, 240] on div "STOREFRONT EXAMPLE DJ2-071 Four-seater sofa Sectional sofa Soft and comfortable…" at bounding box center [691, 102] width 303 height 376
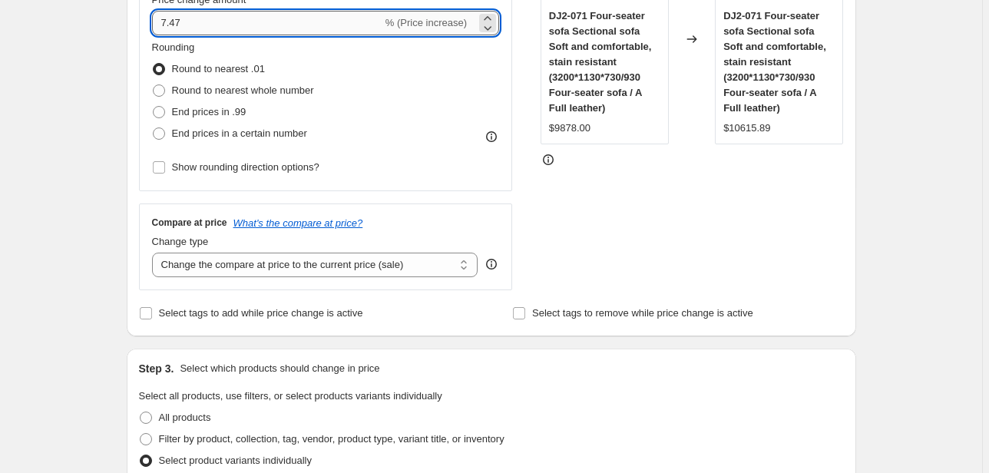
click at [273, 28] on input "7.47" at bounding box center [267, 23] width 230 height 25
type input "7.48"
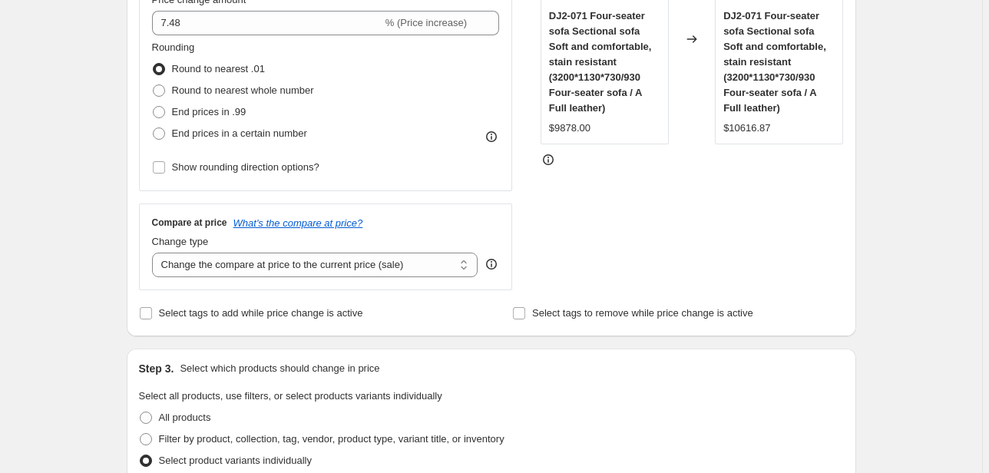
click at [725, 198] on div "STOREFRONT EXAMPLE DJ2-071 Four-seater sofa Sectional sofa Soft and comfortable…" at bounding box center [691, 102] width 303 height 376
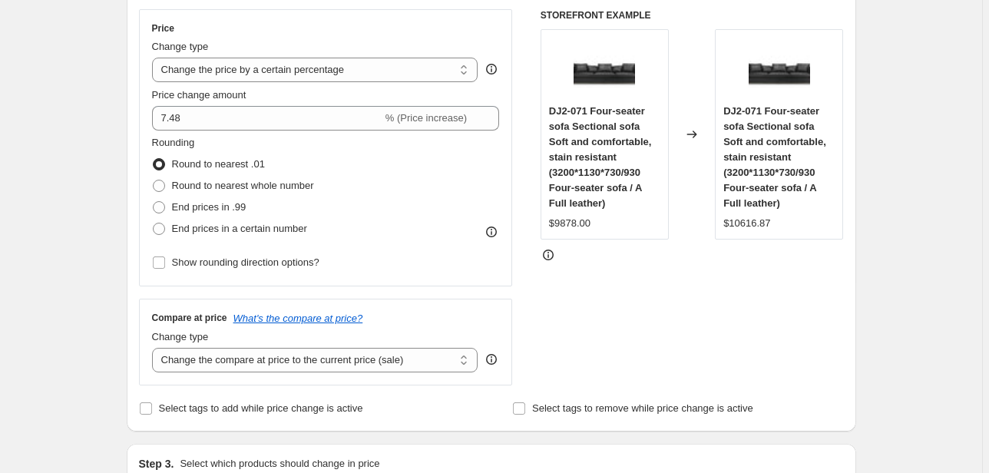
scroll to position [307, 0]
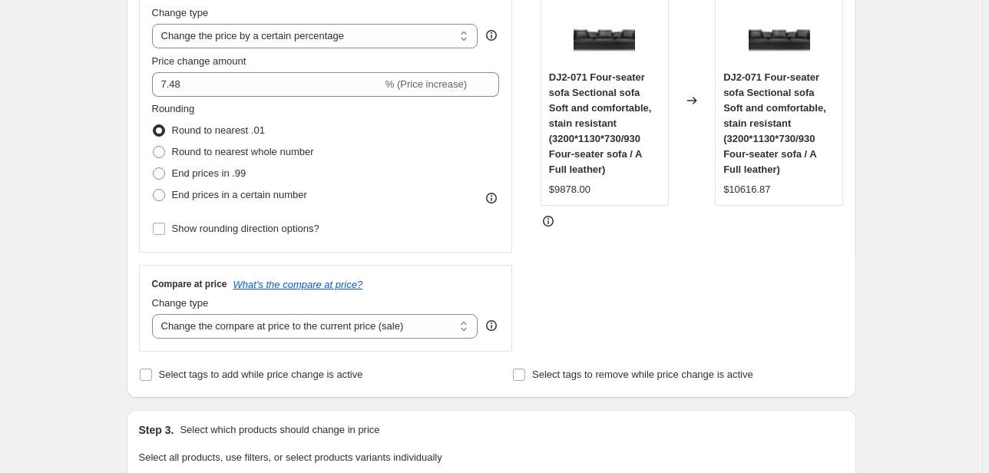
click at [925, 255] on div "Create new price change job. This page is ready Create new price change job Dra…" at bounding box center [491, 398] width 982 height 1410
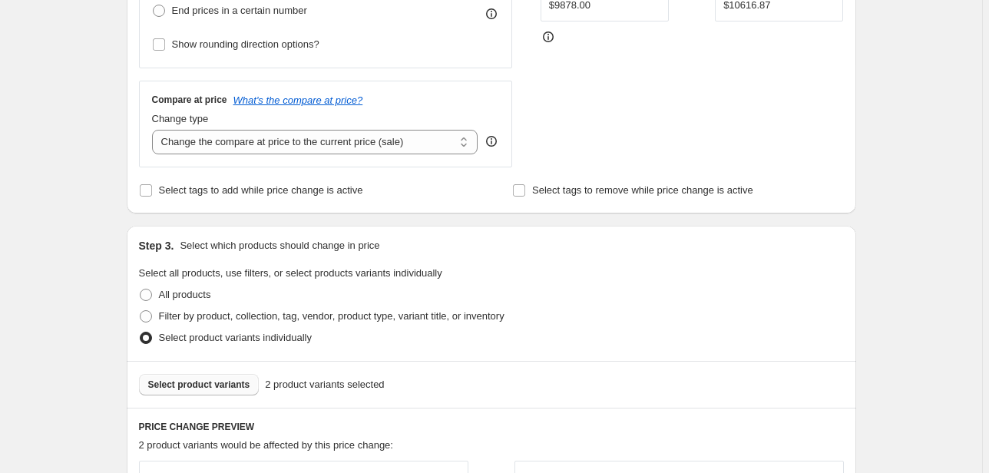
scroll to position [553, 0]
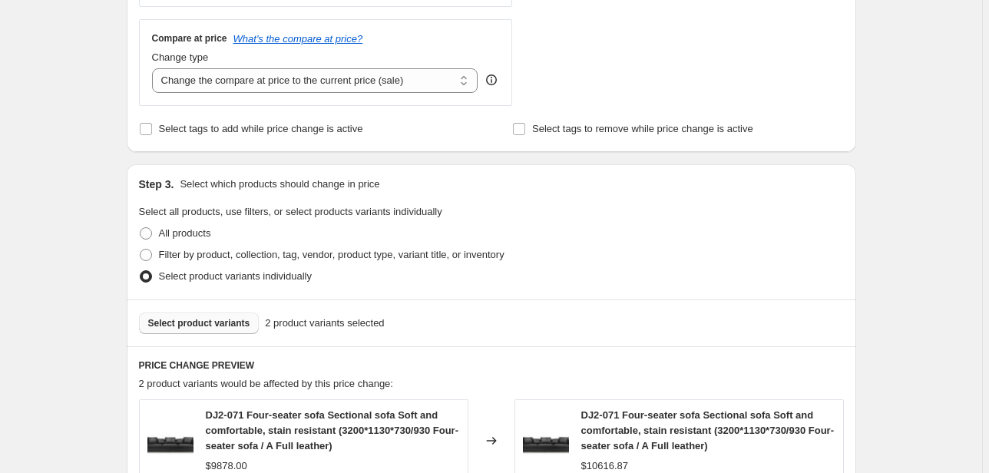
click at [183, 331] on button "Select product variants" at bounding box center [199, 322] width 121 height 21
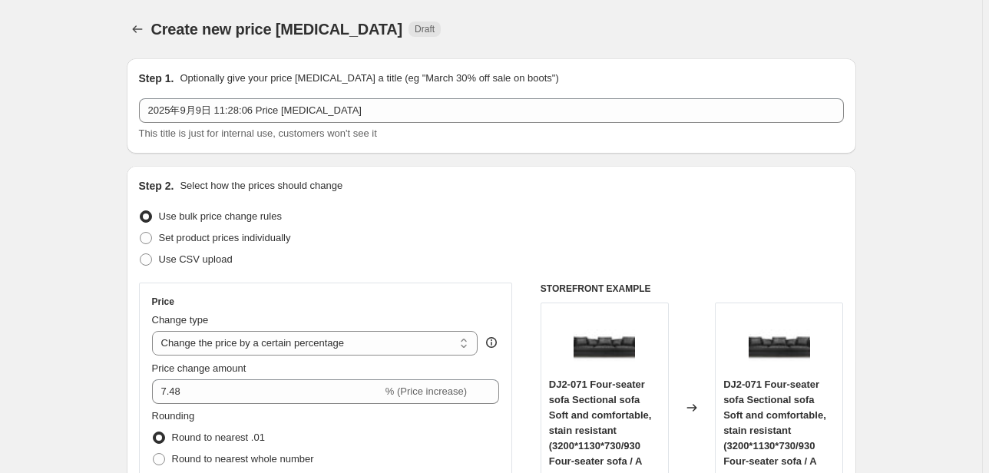
scroll to position [0, 0]
